Goal: Transaction & Acquisition: Purchase product/service

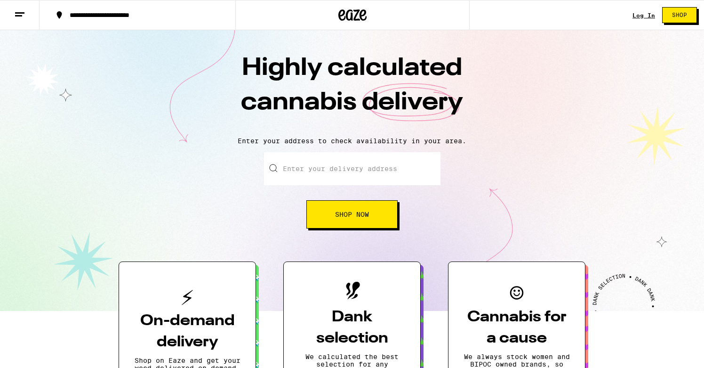
click at [633, 12] on link "Log In" at bounding box center [644, 15] width 23 height 6
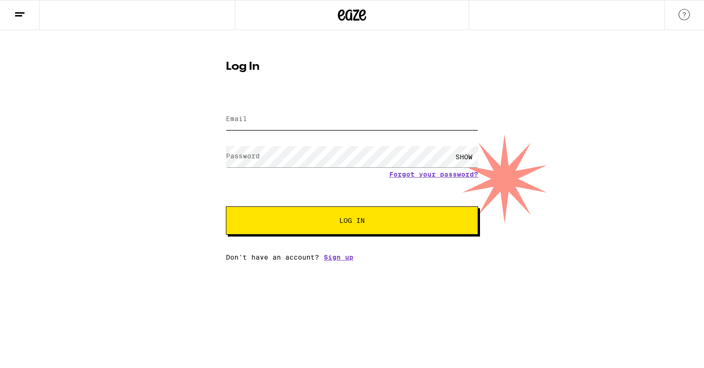
type input "[PERSON_NAME][EMAIL_ADDRESS][DOMAIN_NAME]"
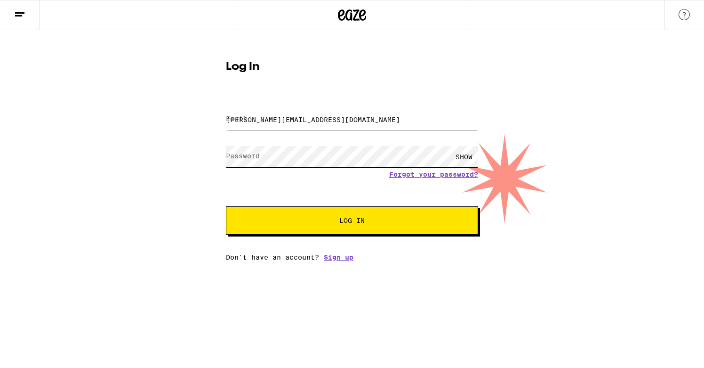
click at [352, 221] on button "Log In" at bounding box center [352, 220] width 252 height 28
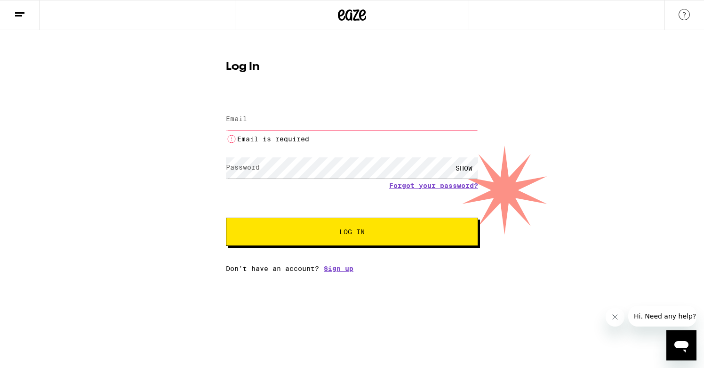
click at [569, 178] on div "Log In Email Email Email is required Password Password SHOW Forgot your passwor…" at bounding box center [352, 151] width 704 height 242
click at [305, 113] on input "Email" at bounding box center [352, 119] width 252 height 21
paste input "[EMAIL_ADDRESS][DOMAIN_NAME]"
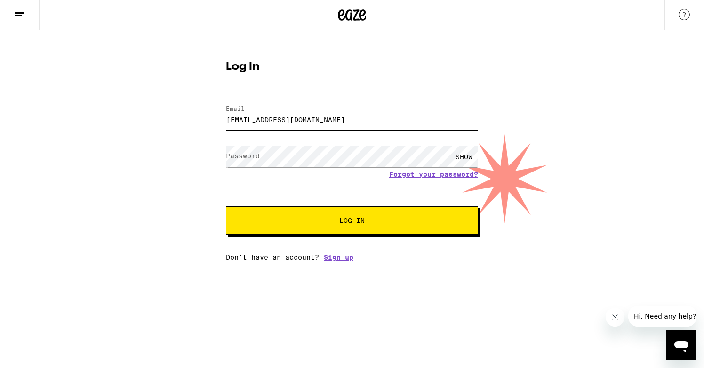
type input "[EMAIL_ADDRESS][DOMAIN_NAME]"
click at [326, 223] on span "Log In" at bounding box center [352, 220] width 176 height 7
